Goal: Task Accomplishment & Management: Use online tool/utility

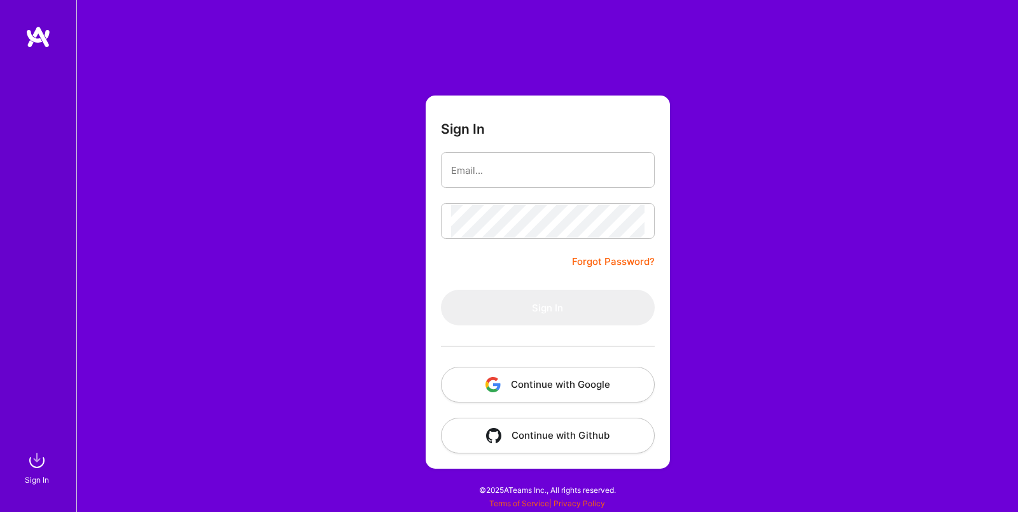
click at [537, 391] on button "Continue with Google" at bounding box center [548, 384] width 214 height 36
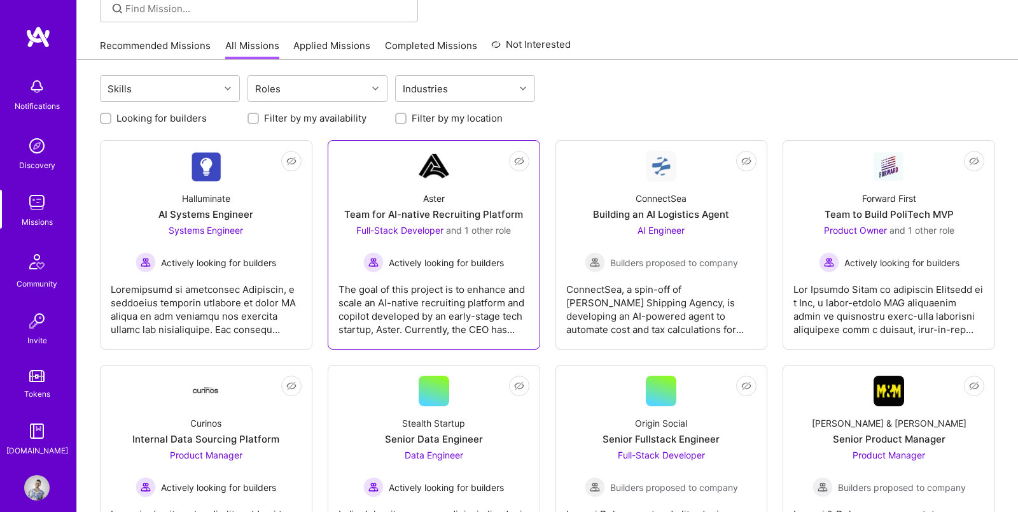
scroll to position [131, 0]
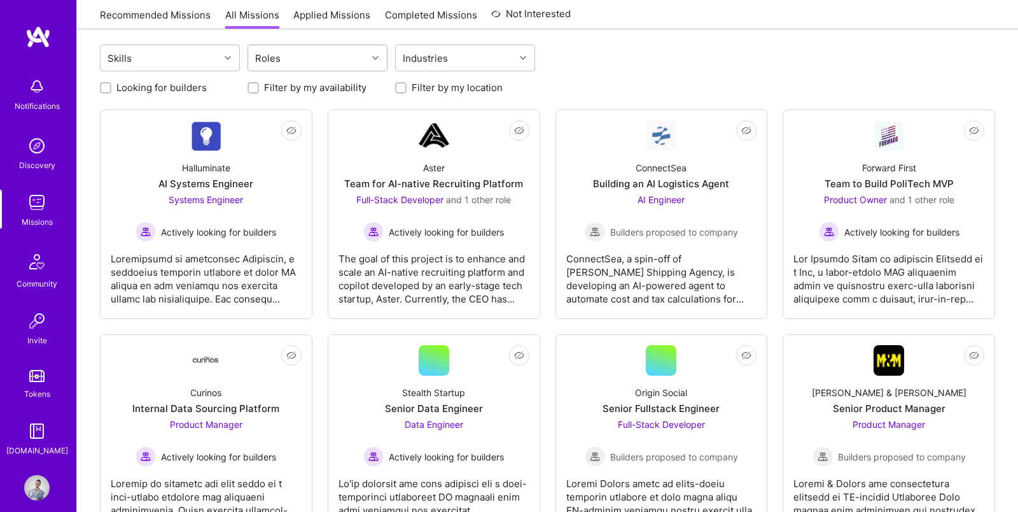
click at [336, 64] on div "Roles" at bounding box center [307, 57] width 119 height 25
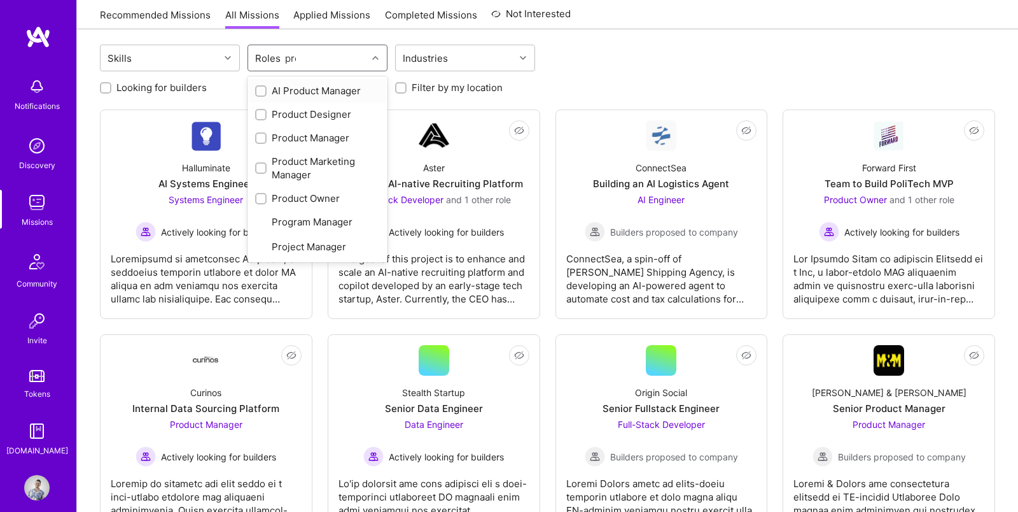
type input "prod"
click at [321, 88] on div "AI Product Manager" at bounding box center [317, 90] width 125 height 13
checkbox input "true"
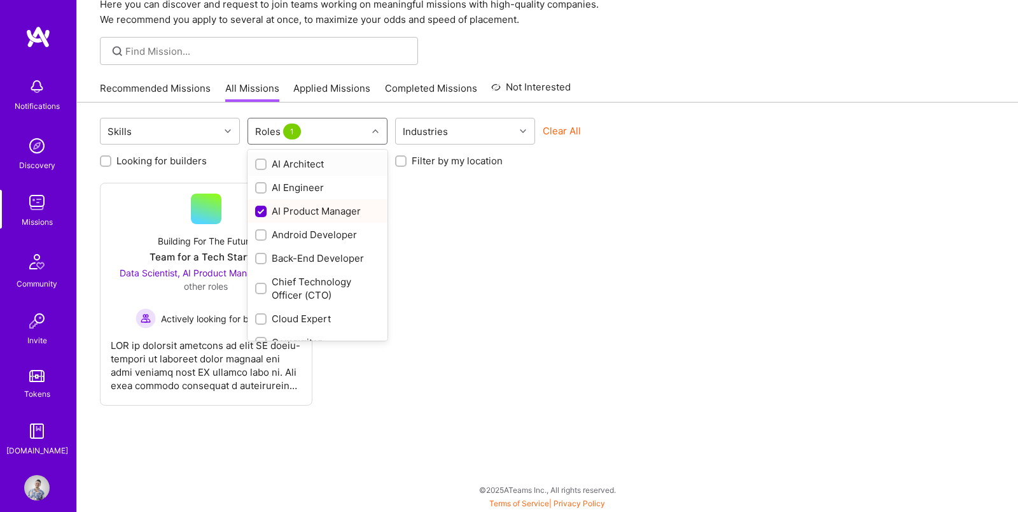
scroll to position [57, 0]
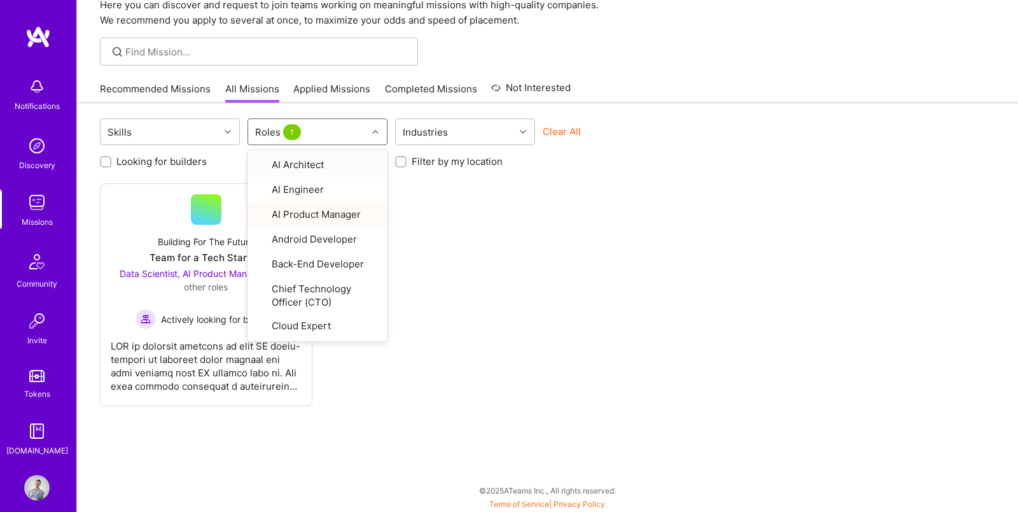
click at [552, 279] on div "Not Interested Building For The Future Team for a Tech Startup Data Scientist, …" at bounding box center [547, 294] width 895 height 223
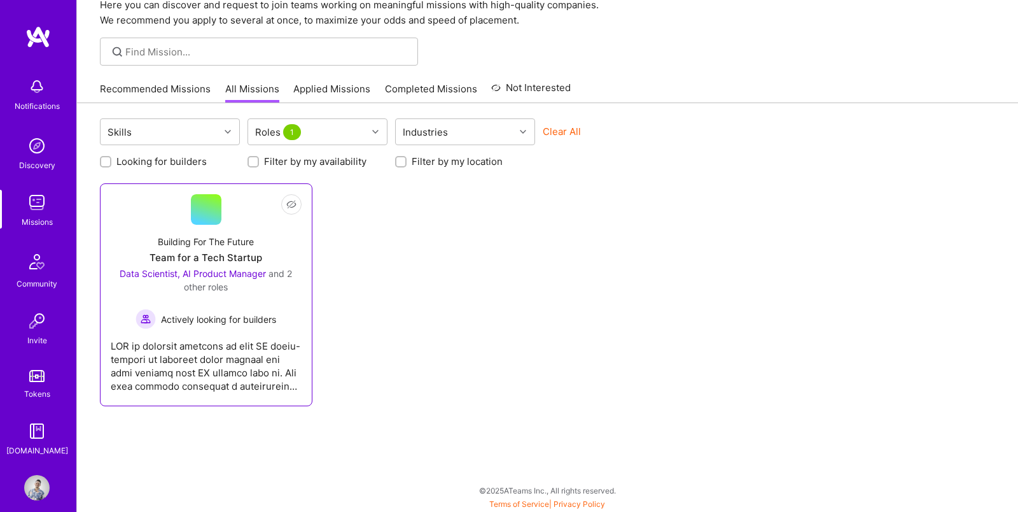
click at [262, 246] on div "Building For The Future Team for a Tech Startup Data Scientist, AI Product Mana…" at bounding box center [206, 277] width 191 height 104
